Goal: Navigation & Orientation: Find specific page/section

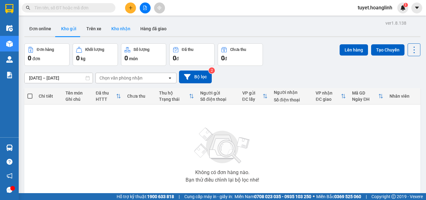
click at [118, 32] on button "Kho nhận" at bounding box center [120, 28] width 29 height 15
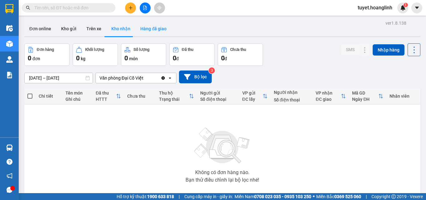
click at [148, 27] on button "Hàng đã giao" at bounding box center [153, 28] width 36 height 15
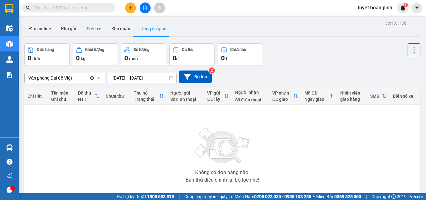
click at [101, 32] on button "Trên xe" at bounding box center [93, 28] width 25 height 15
